Goal: Task Accomplishment & Management: Manage account settings

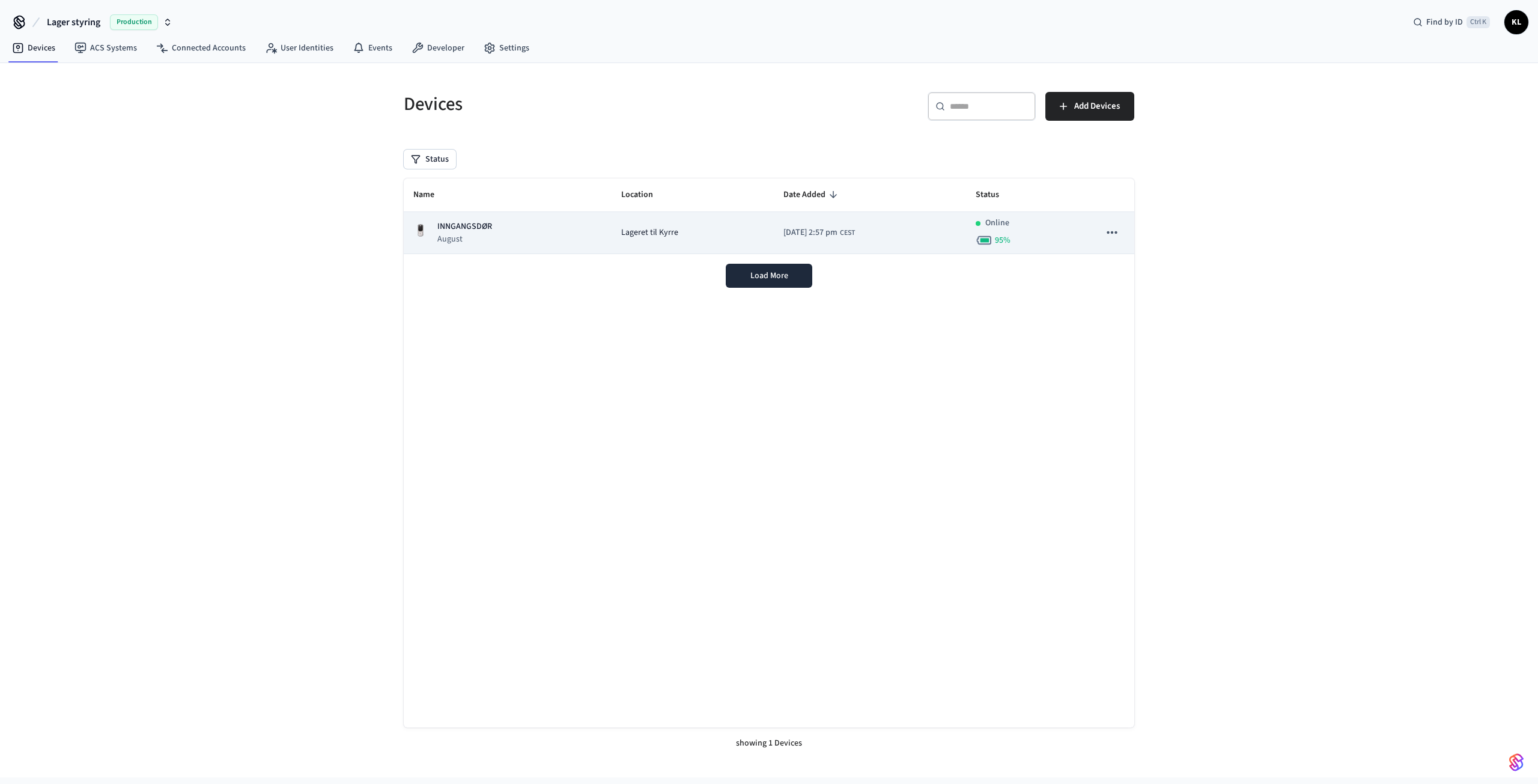
click at [587, 233] on td "INNGANGSDØR August" at bounding box center [508, 233] width 208 height 42
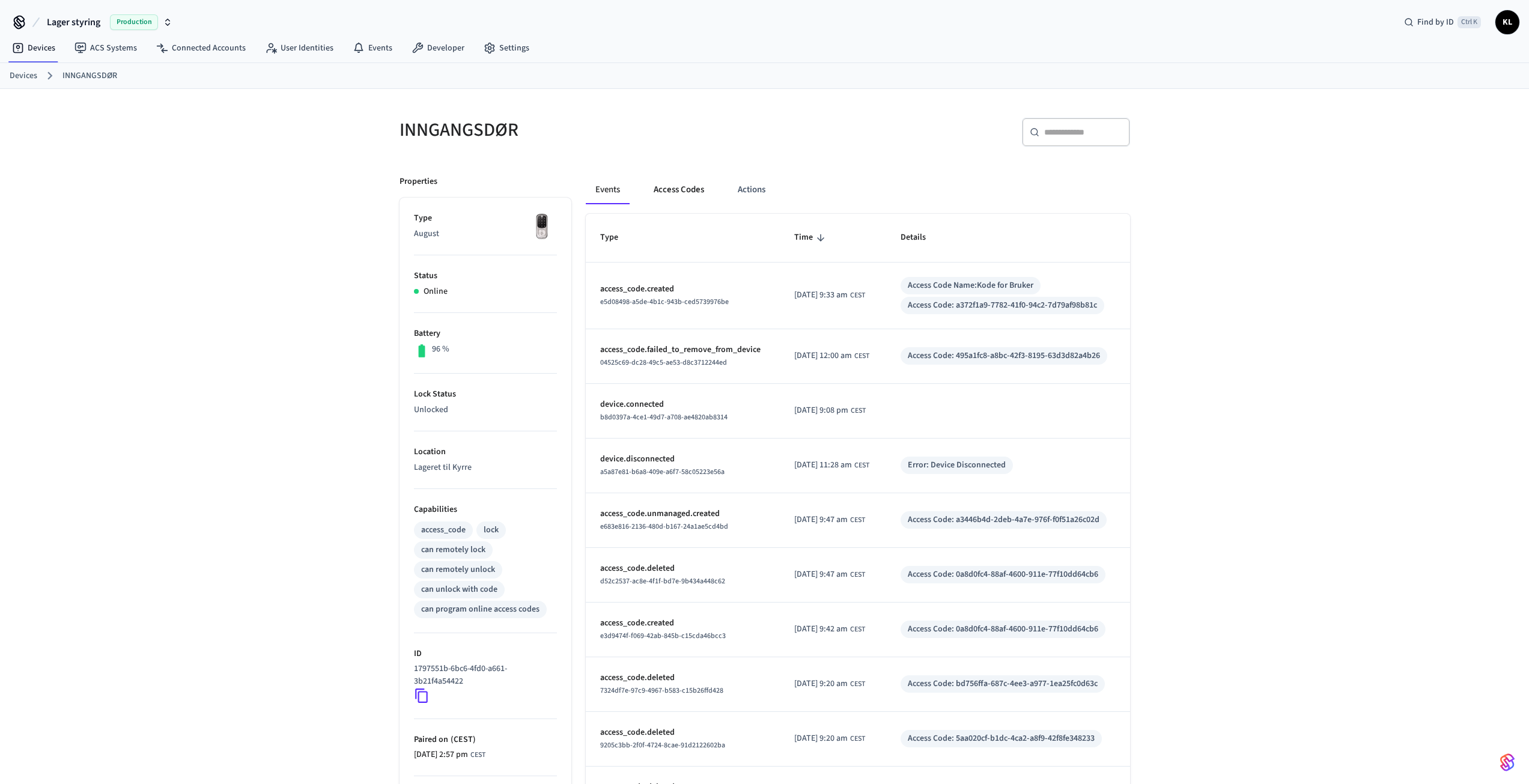
click at [680, 190] on button "Access Codes" at bounding box center [678, 190] width 70 height 29
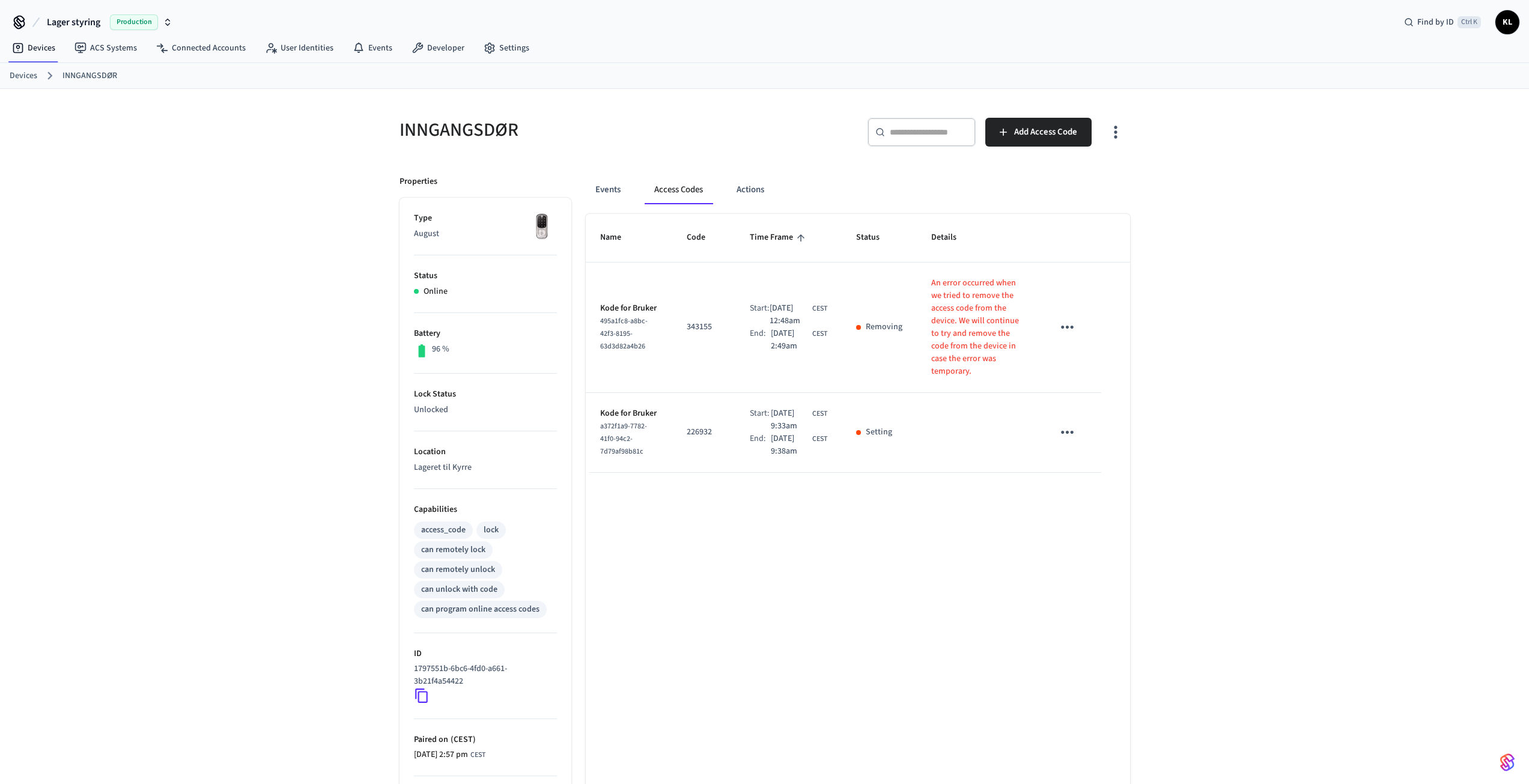
click at [1060, 328] on icon "sticky table" at bounding box center [1067, 327] width 19 height 19
click at [1113, 397] on li "Delete" at bounding box center [1096, 394] width 57 height 32
click at [1068, 435] on icon "sticky table" at bounding box center [1067, 432] width 19 height 19
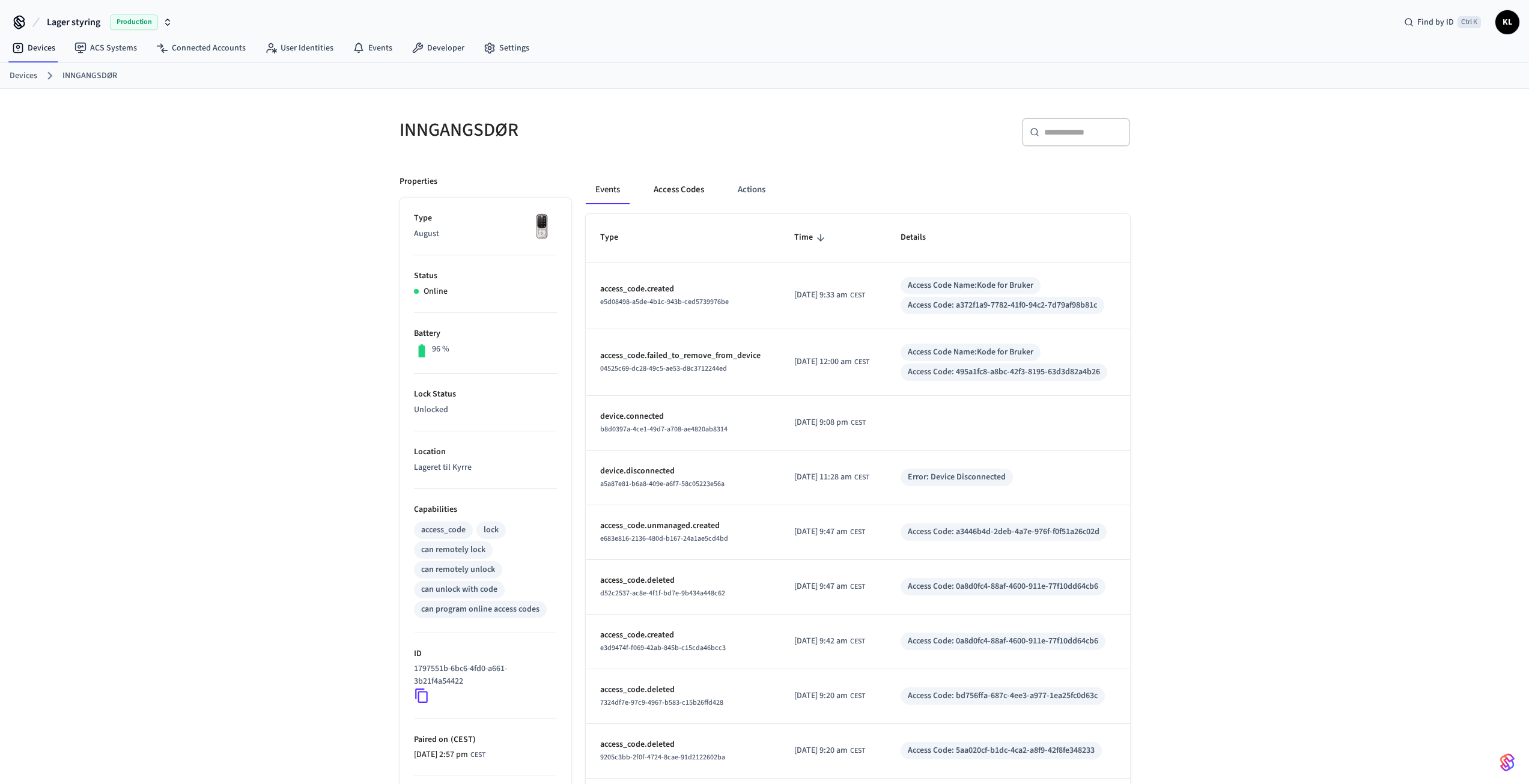
click at [695, 190] on button "Access Codes" at bounding box center [678, 190] width 70 height 29
